Goal: Information Seeking & Learning: Learn about a topic

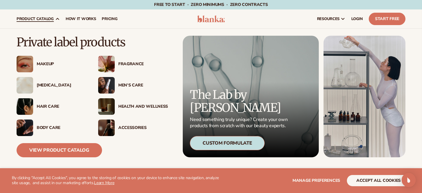
click at [137, 63] on div "Fragrance" at bounding box center [143, 64] width 50 height 5
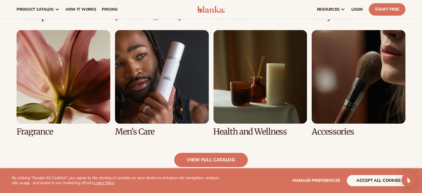
scroll to position [523, 0]
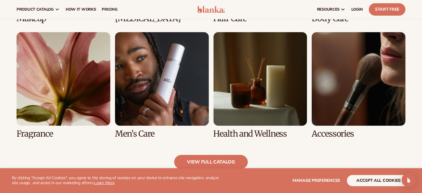
click at [99, 99] on link "5 / 8" at bounding box center [64, 85] width 94 height 106
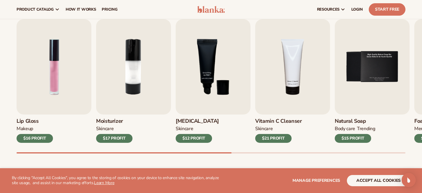
scroll to position [186, 0]
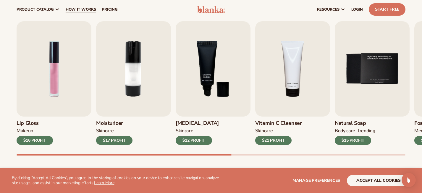
click at [84, 10] on span "How It Works" at bounding box center [81, 9] width 30 height 5
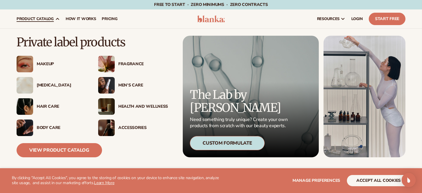
click at [129, 64] on div "Fragrance" at bounding box center [143, 64] width 50 height 5
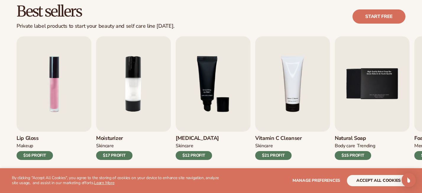
scroll to position [175, 0]
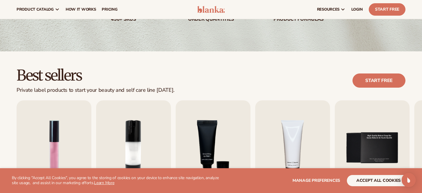
scroll to position [0, 0]
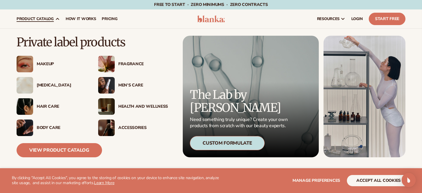
click at [45, 83] on div "[MEDICAL_DATA]" at bounding box center [62, 85] width 50 height 5
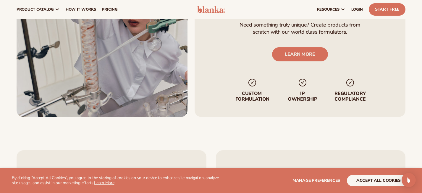
scroll to position [69, 0]
